Goal: Transaction & Acquisition: Book appointment/travel/reservation

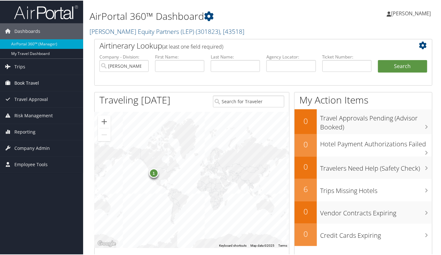
click at [30, 79] on span "Book Travel" at bounding box center [26, 83] width 25 height 16
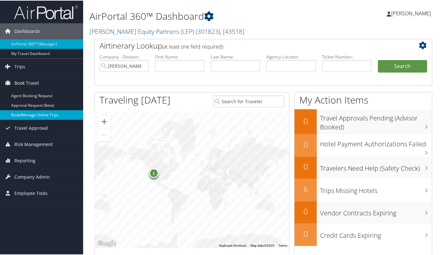
click at [28, 114] on link "Book/Manage Online Trips" at bounding box center [41, 115] width 83 height 10
